Goal: Book appointment/travel/reservation

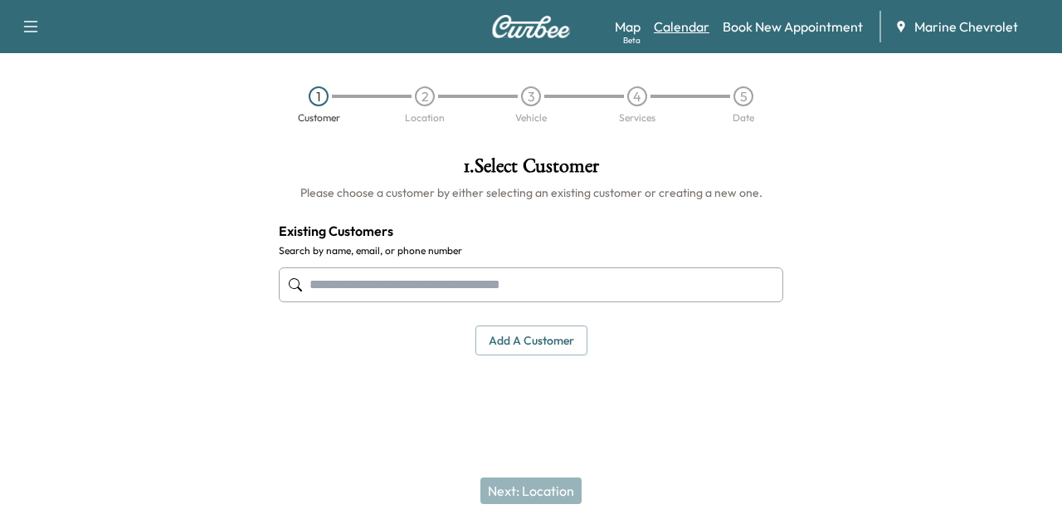
click at [671, 30] on link "Calendar" at bounding box center [682, 27] width 56 height 20
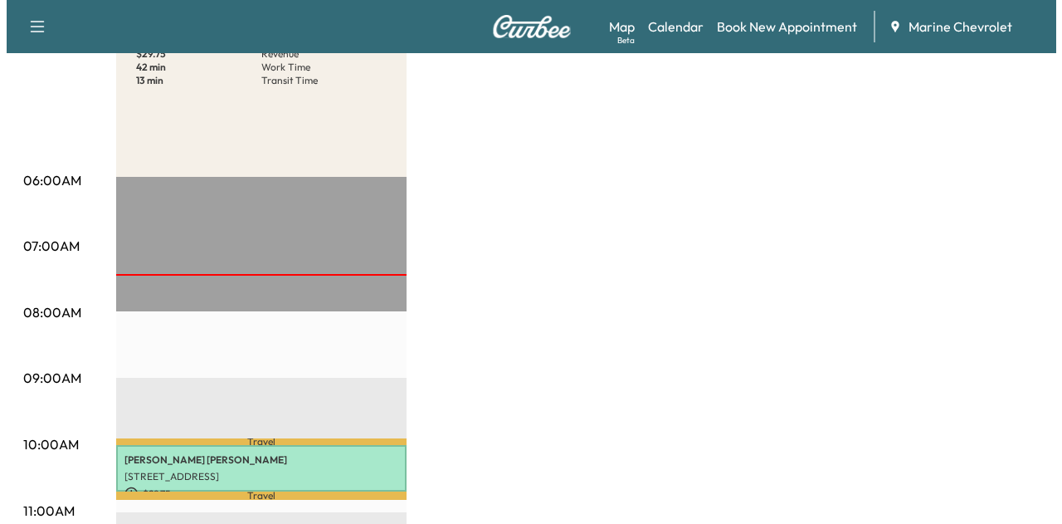
scroll to position [332, 0]
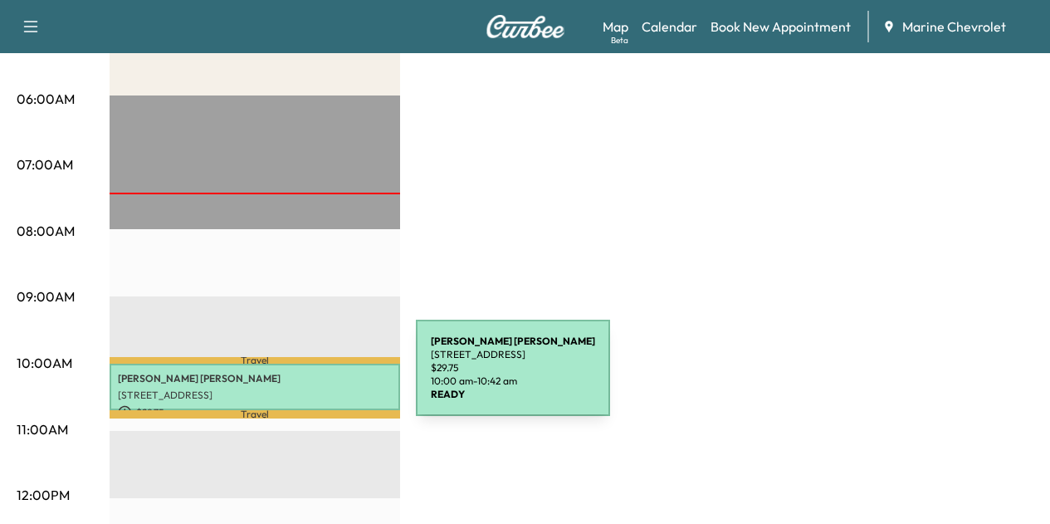
click at [291, 378] on p "[PERSON_NAME]" at bounding box center [255, 378] width 274 height 13
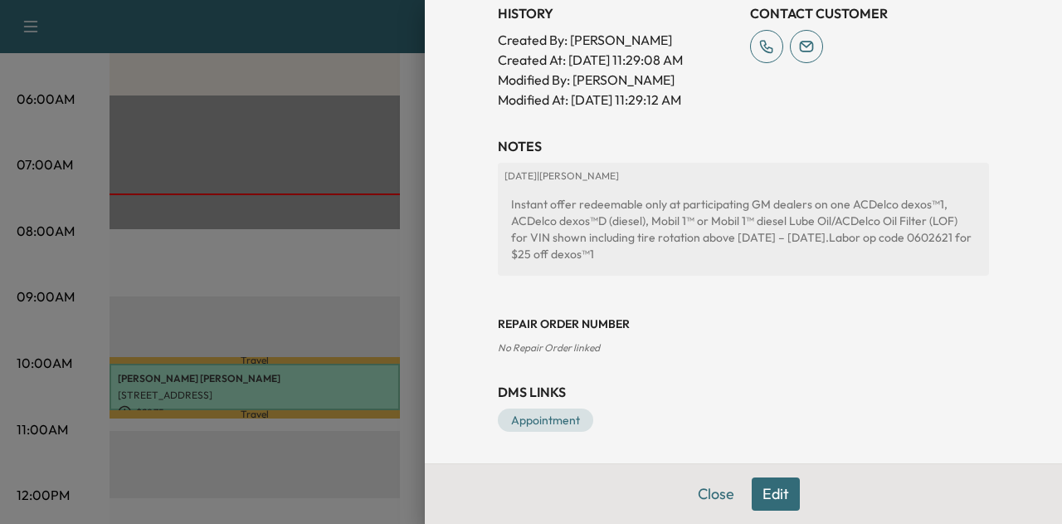
scroll to position [625, 0]
click at [373, 228] on div at bounding box center [531, 262] width 1062 height 524
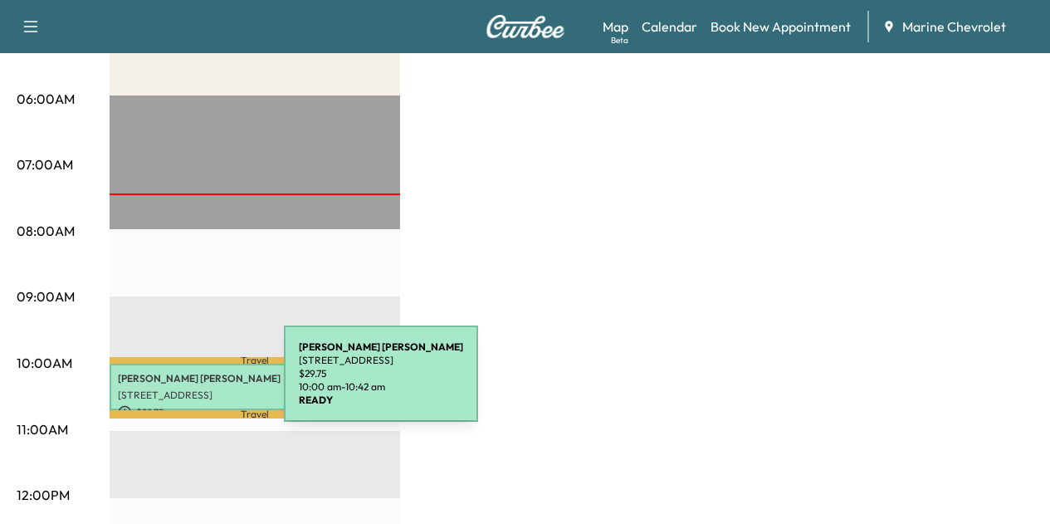
click at [159, 383] on div "[PERSON_NAME] [STREET_ADDRESS] $ 29.75 10:00 am - 10:42 am" at bounding box center [255, 387] width 290 height 47
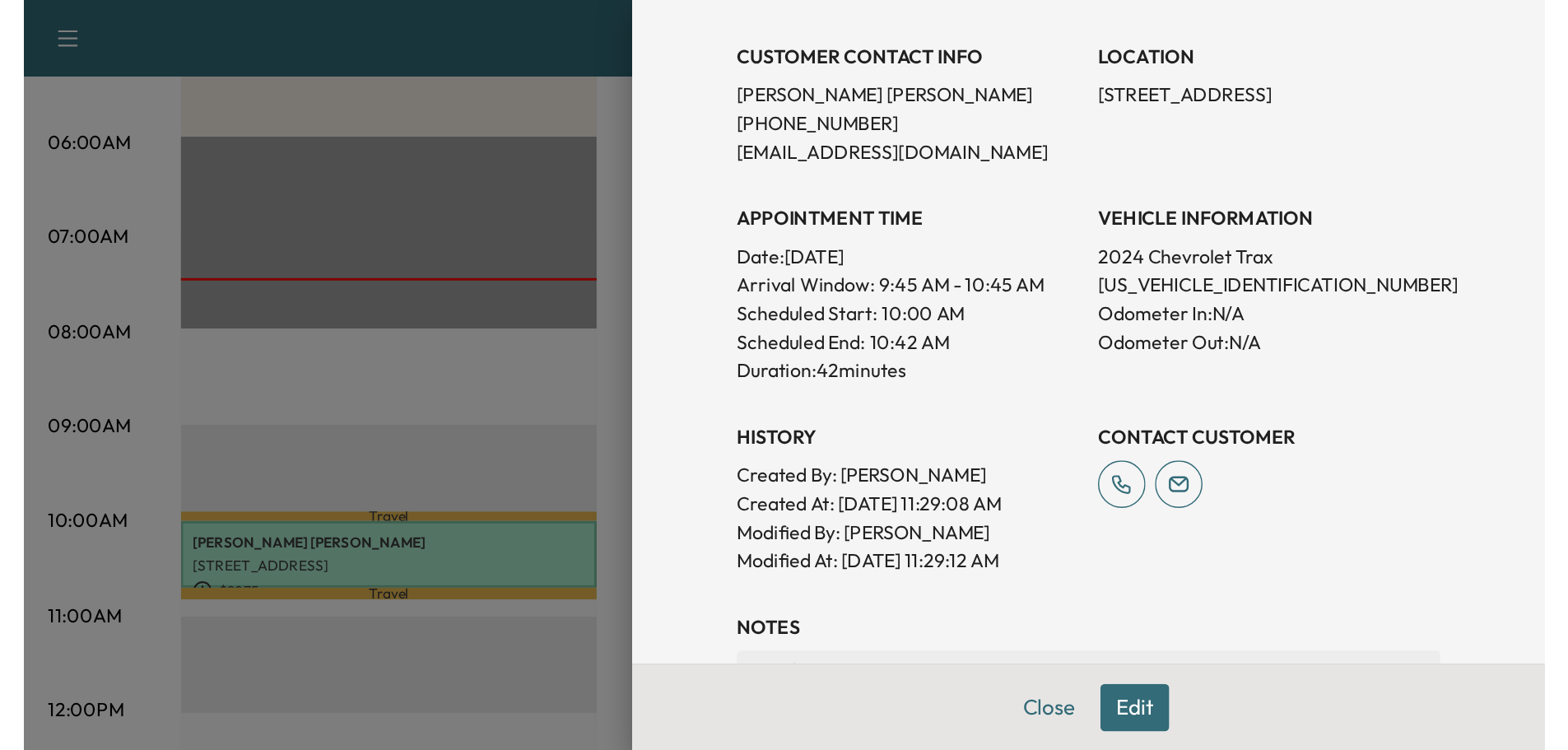
scroll to position [247, 0]
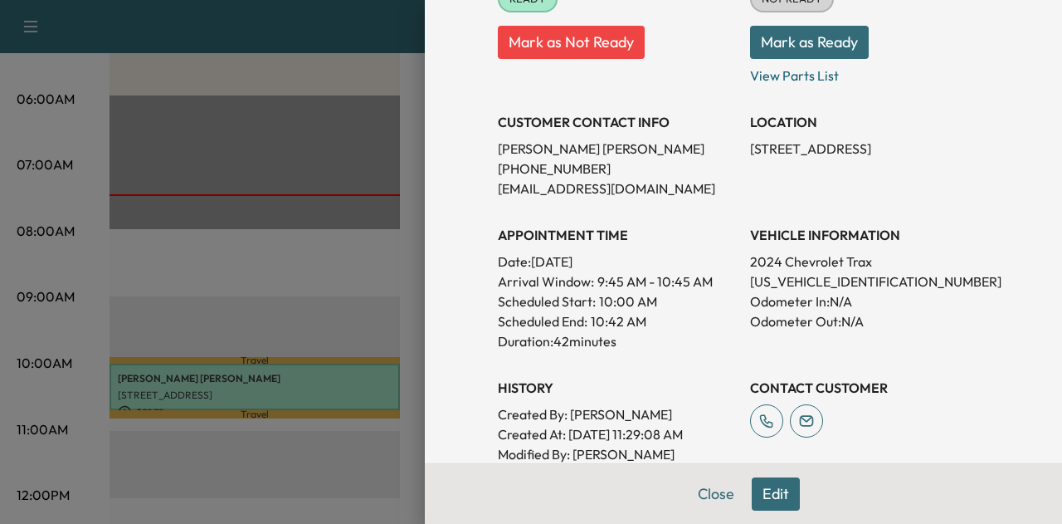
click at [288, 240] on div at bounding box center [531, 262] width 1062 height 524
